Goal: Task Accomplishment & Management: Manage account settings

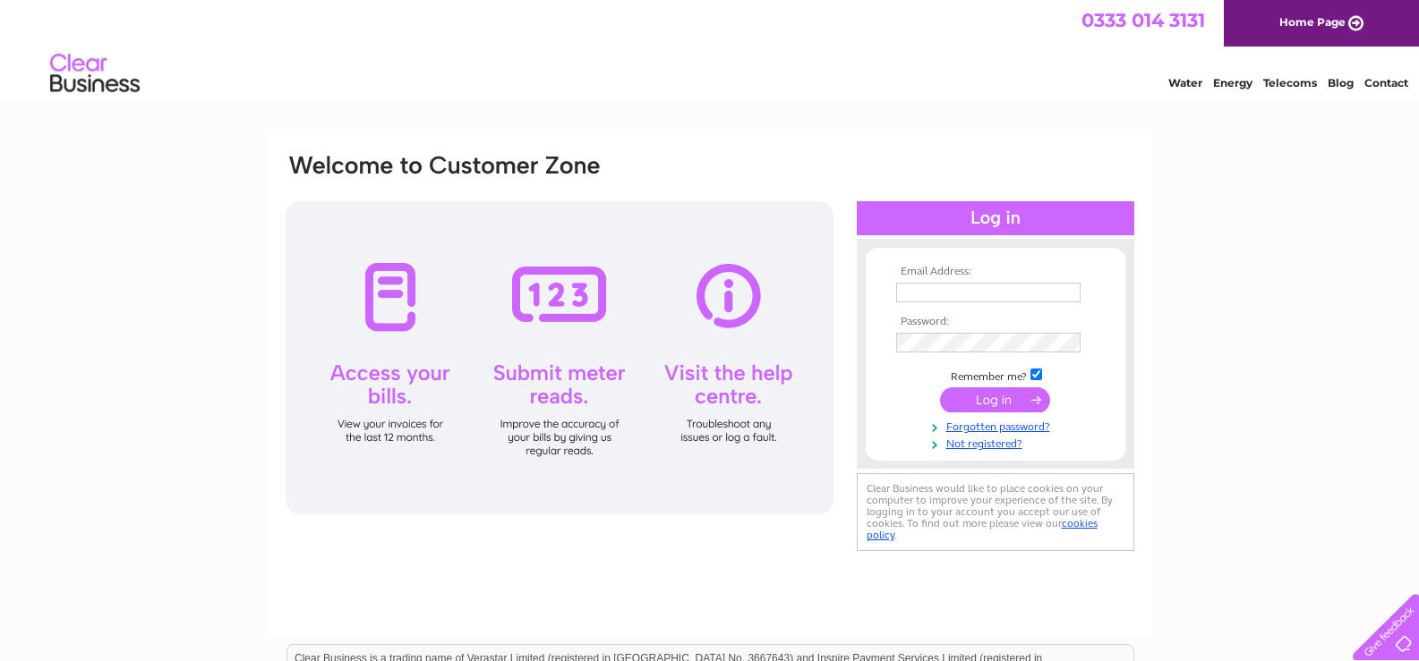
type input "lucia@lisolabuona.co.uk"
click at [993, 390] on input "submit" at bounding box center [995, 400] width 110 height 25
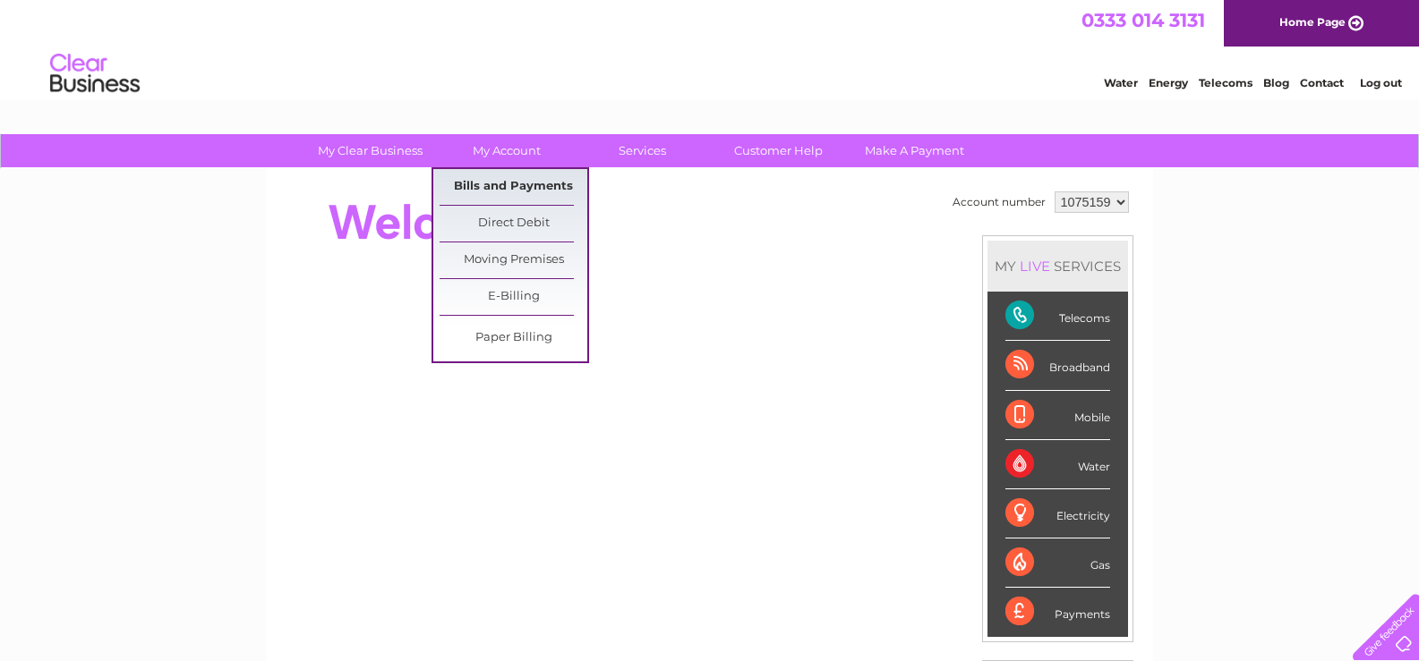
click at [463, 189] on link "Bills and Payments" at bounding box center [514, 187] width 148 height 36
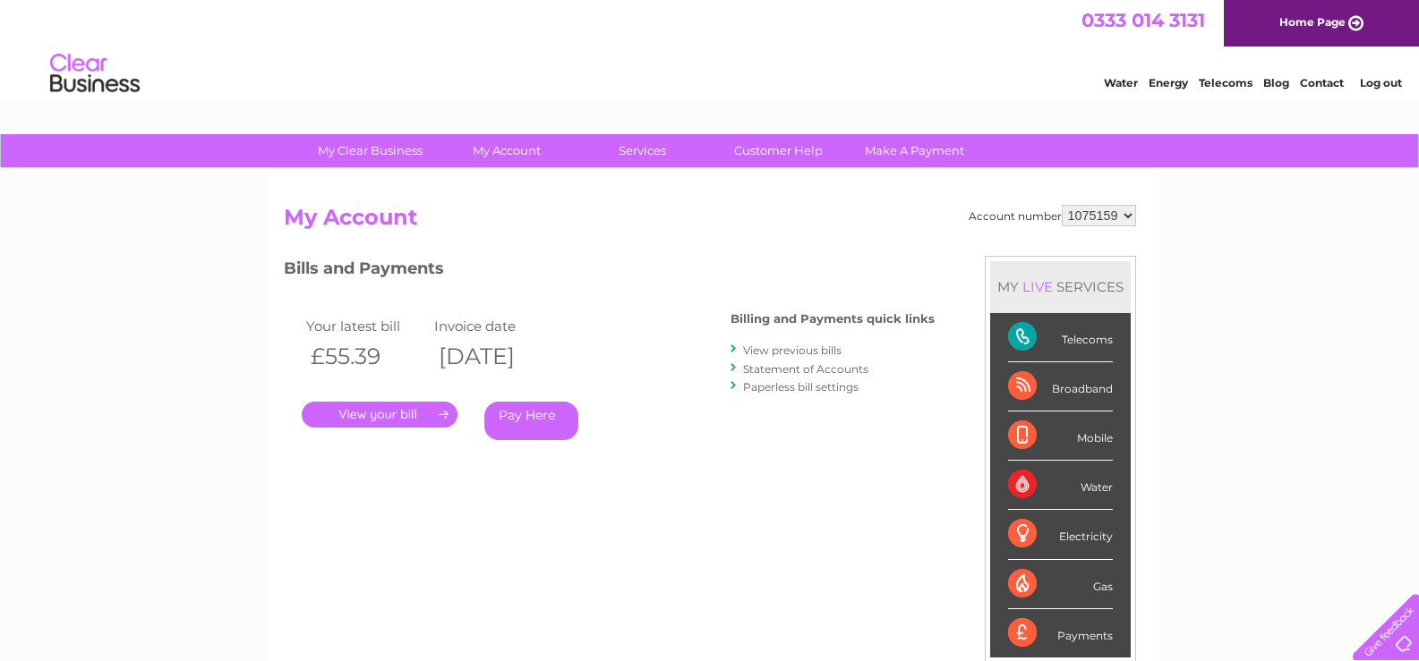
click at [405, 405] on link "." at bounding box center [380, 415] width 156 height 26
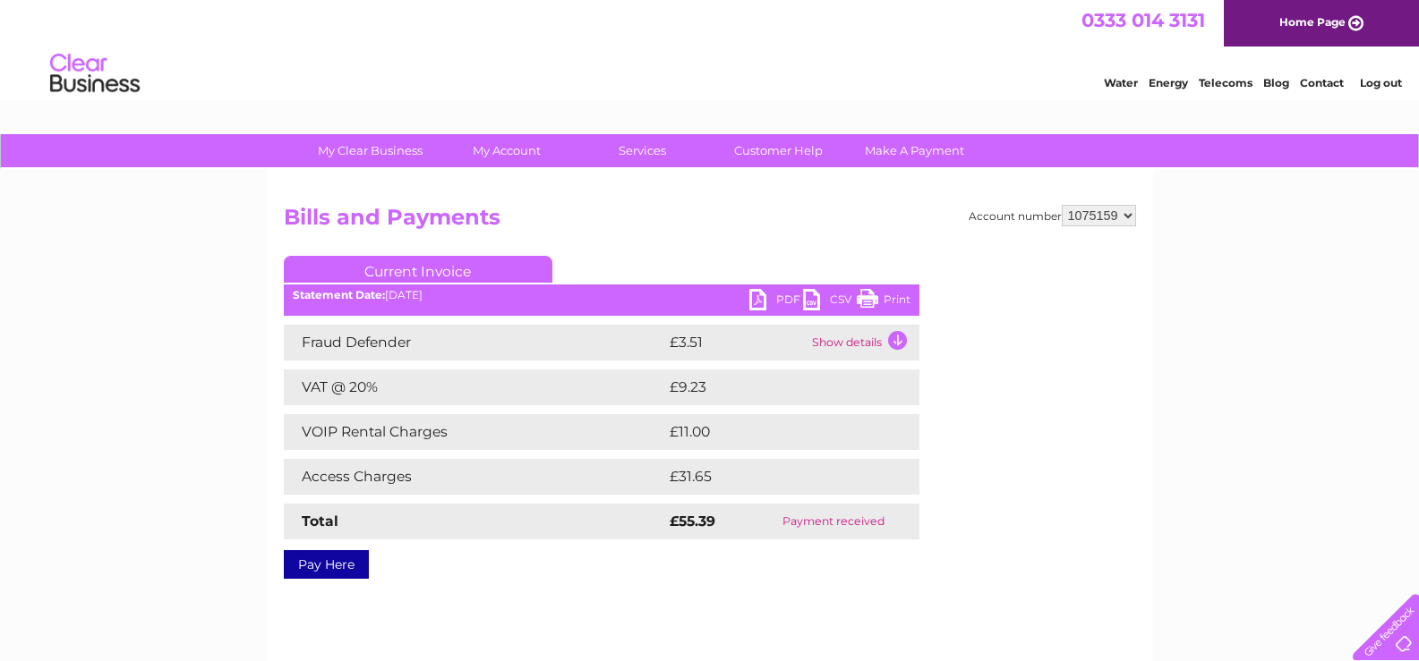
click at [779, 295] on link "PDF" at bounding box center [776, 302] width 54 height 26
